Goal: Communication & Community: Answer question/provide support

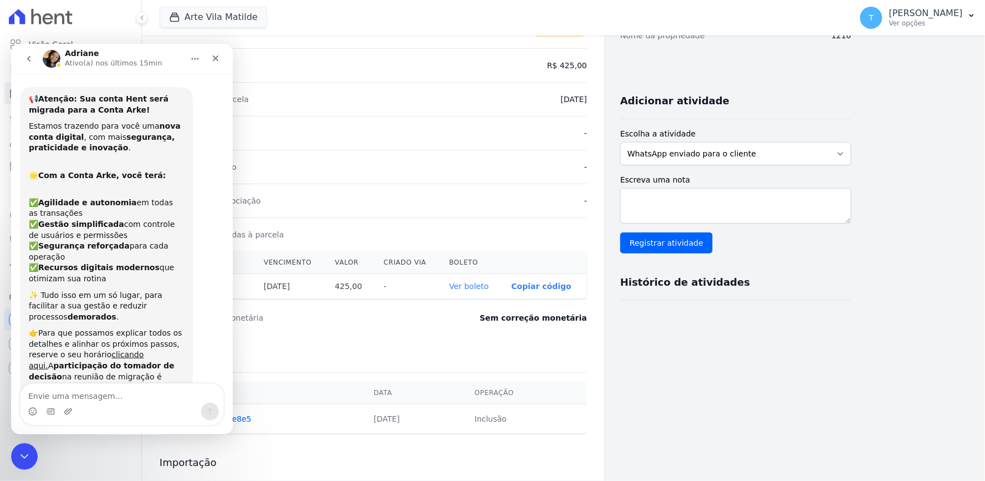
scroll to position [1, 0]
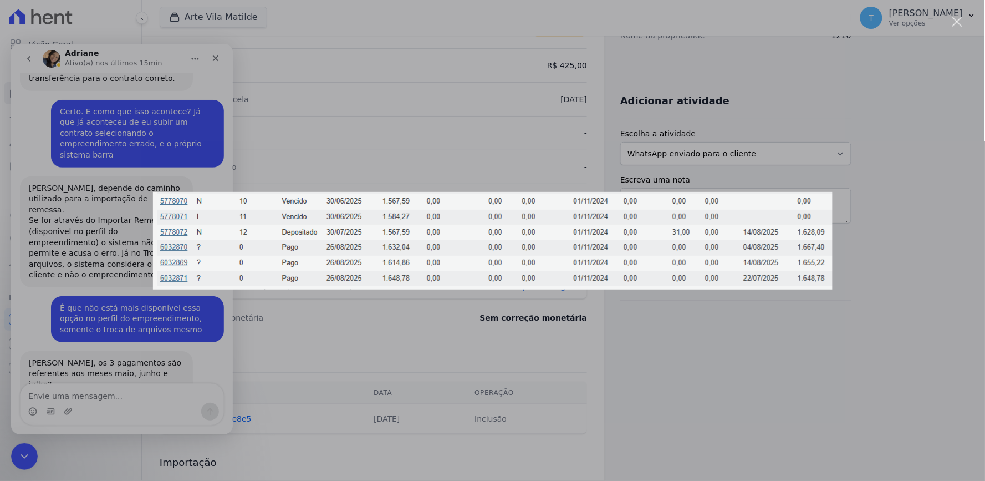
click at [824, 352] on div "Messenger da Intercom" at bounding box center [492, 240] width 985 height 481
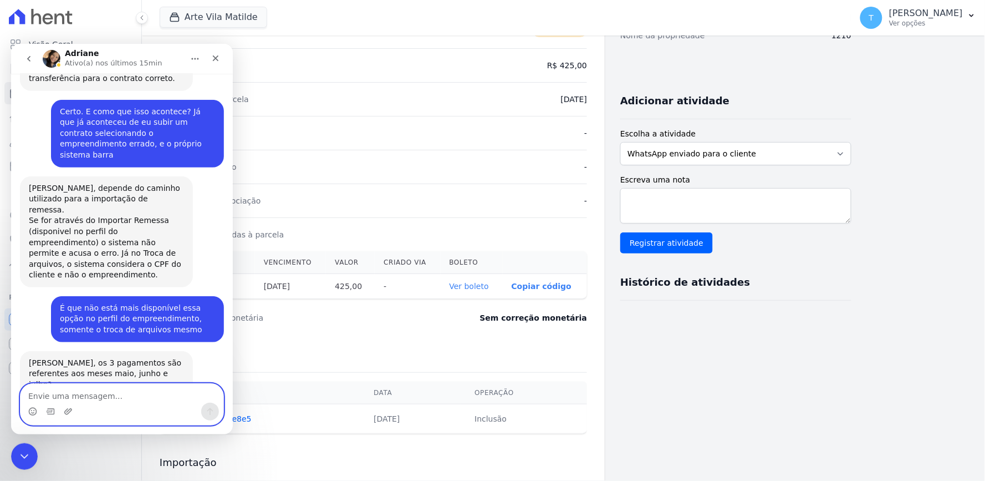
click at [138, 388] on textarea "Envie uma mensagem..." at bounding box center [121, 392] width 203 height 19
type textarea "Certo, pode sim!"
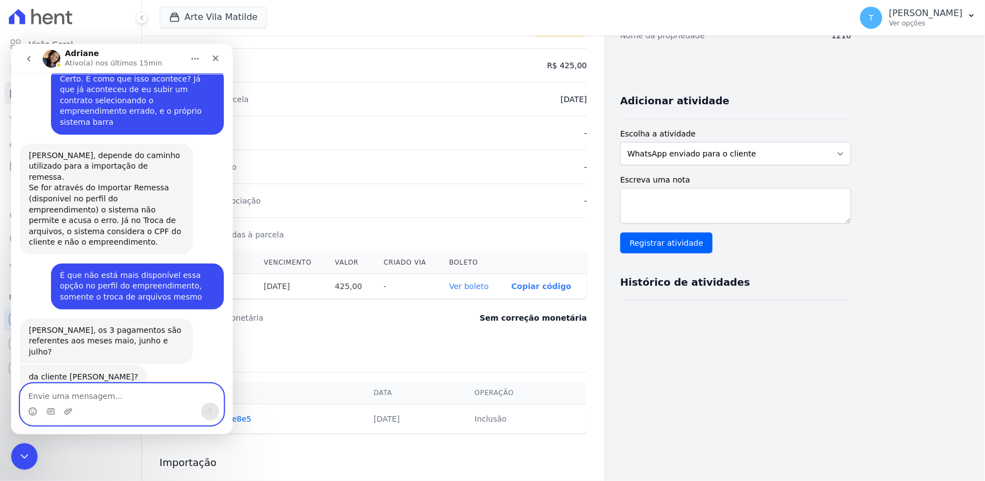
scroll to position [4028, 0]
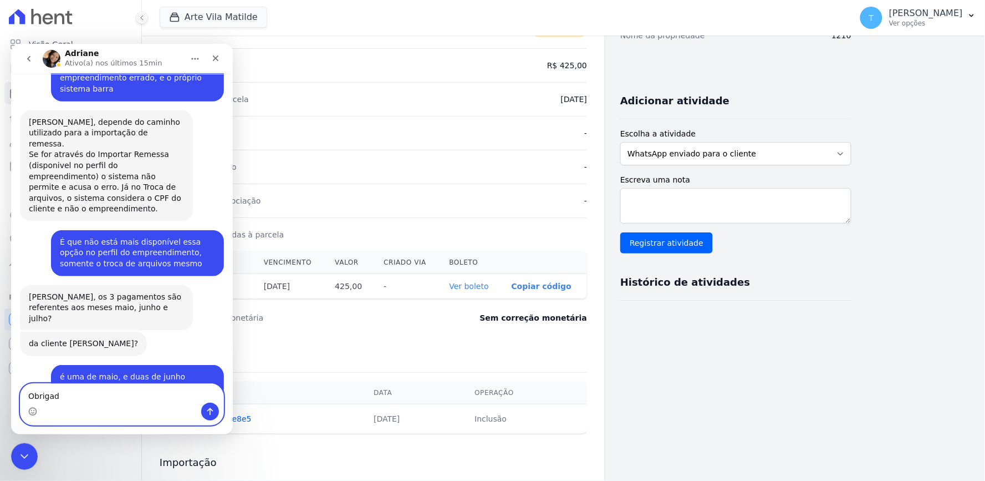
type textarea "Obrigada"
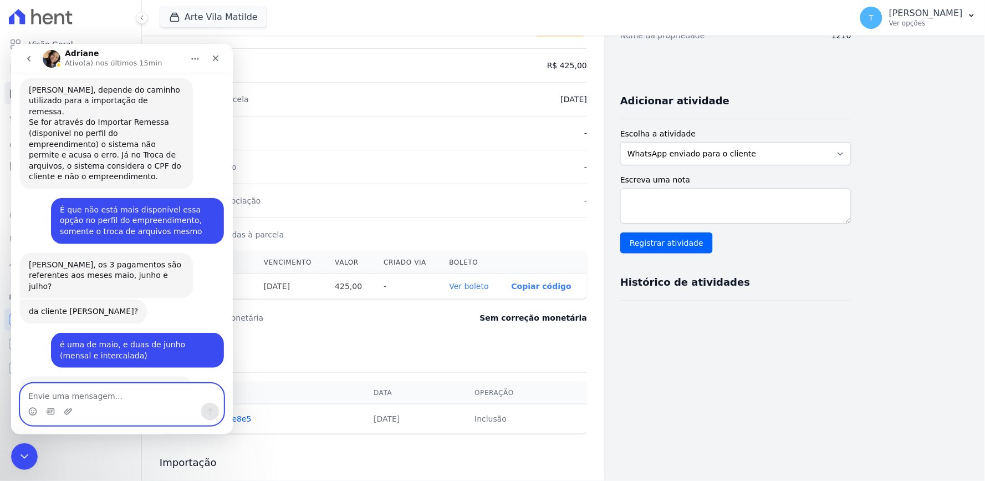
scroll to position [4060, 0]
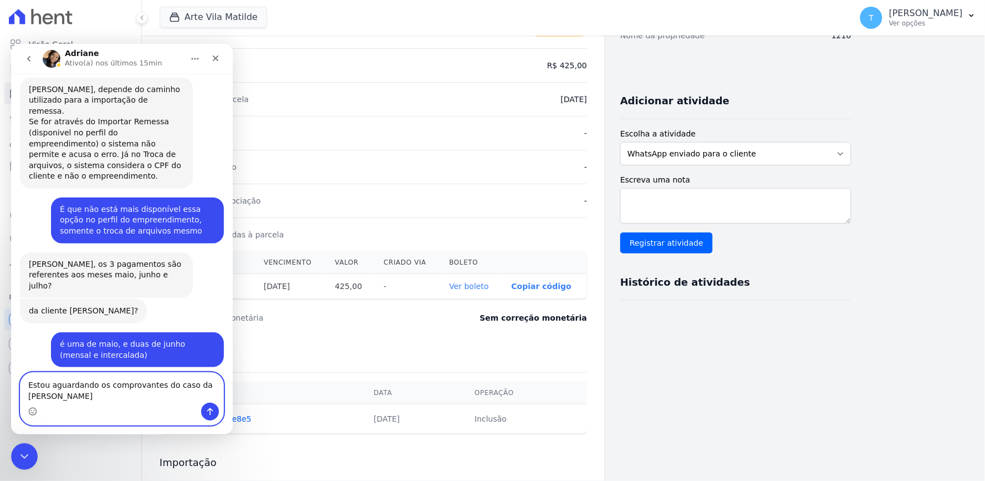
type textarea "Estou aguardando os comprovantes do caso da [PERSON_NAME]"
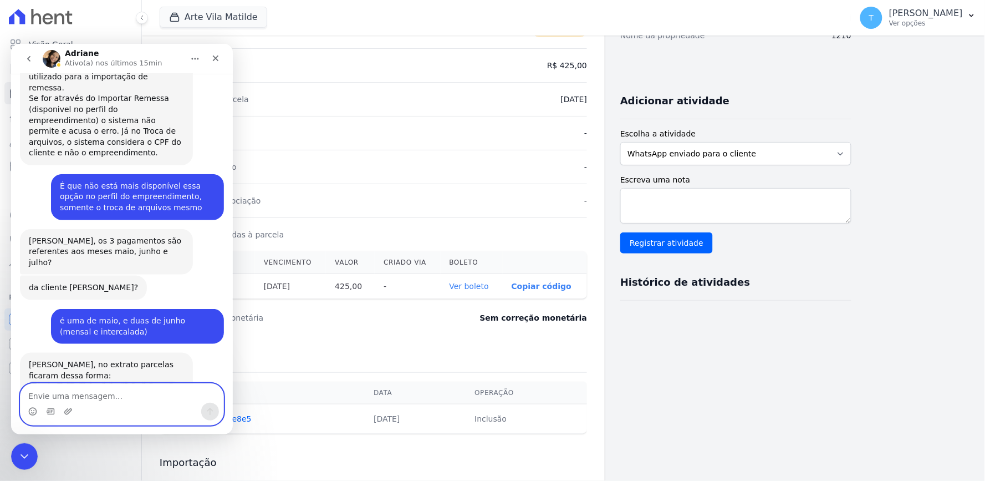
scroll to position [4097, 0]
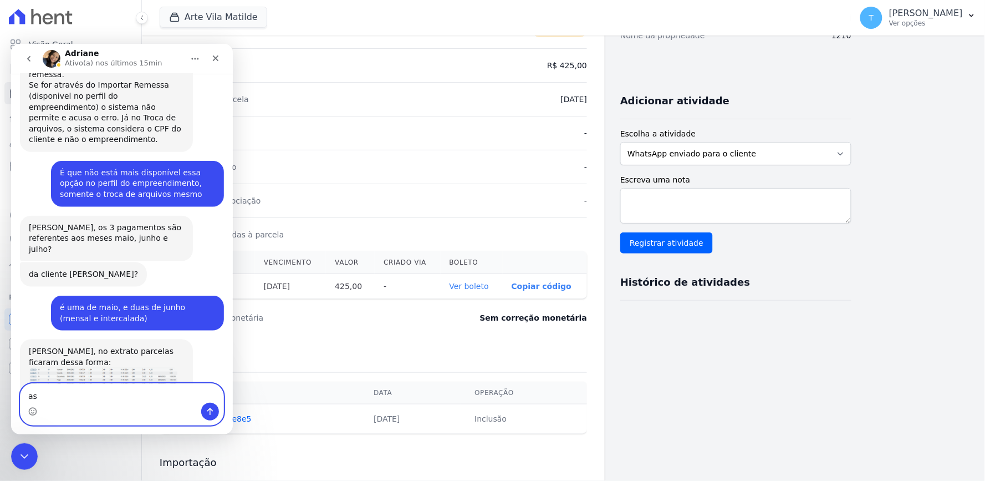
type textarea "a"
type textarea "mando aqui em breve"
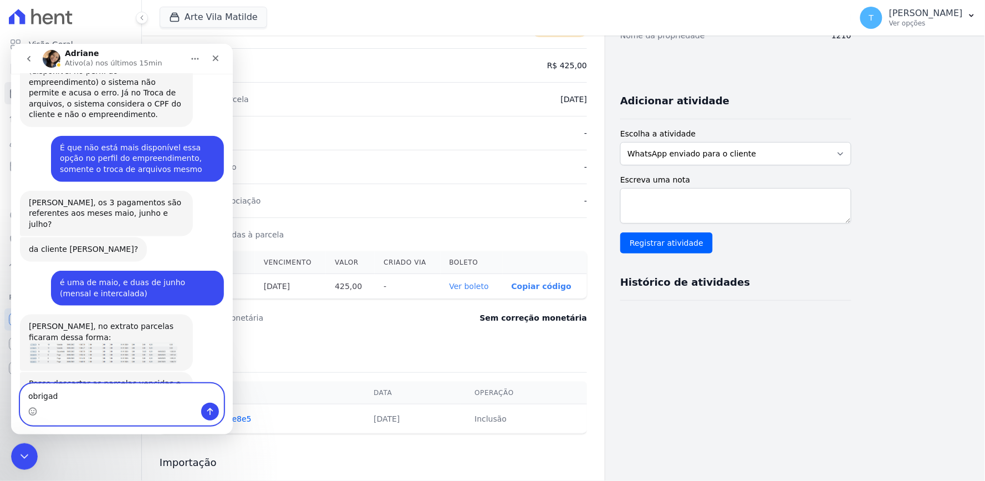
type textarea "obrigada"
